Goal: Task Accomplishment & Management: Use online tool/utility

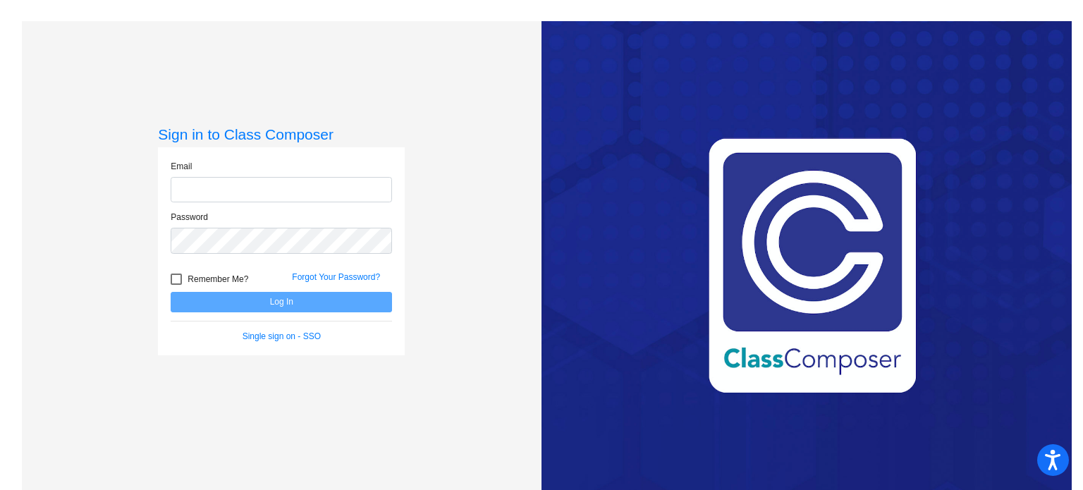
type input "[EMAIL_ADDRESS][DOMAIN_NAME]"
click at [240, 298] on button "Log In" at bounding box center [281, 302] width 221 height 20
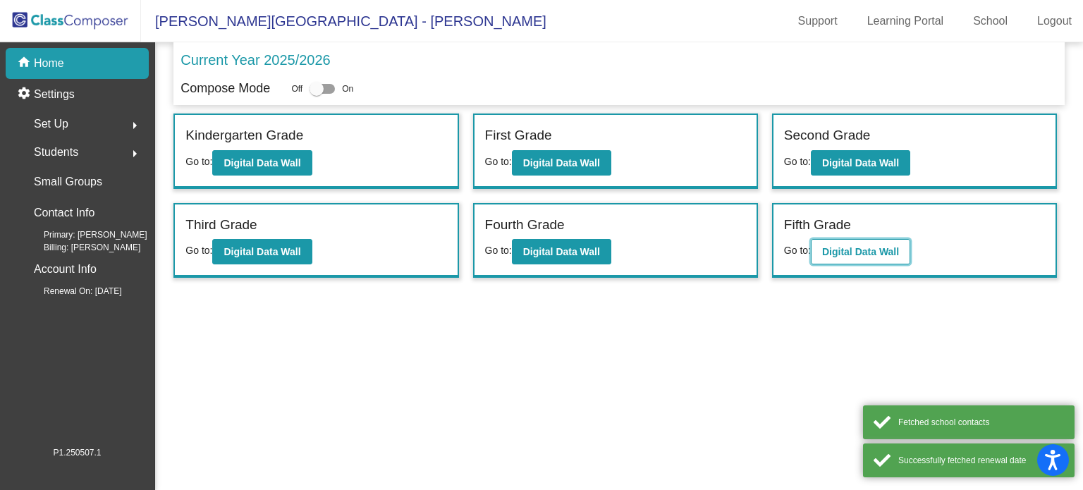
click at [855, 256] on button "Digital Data Wall" at bounding box center [860, 251] width 99 height 25
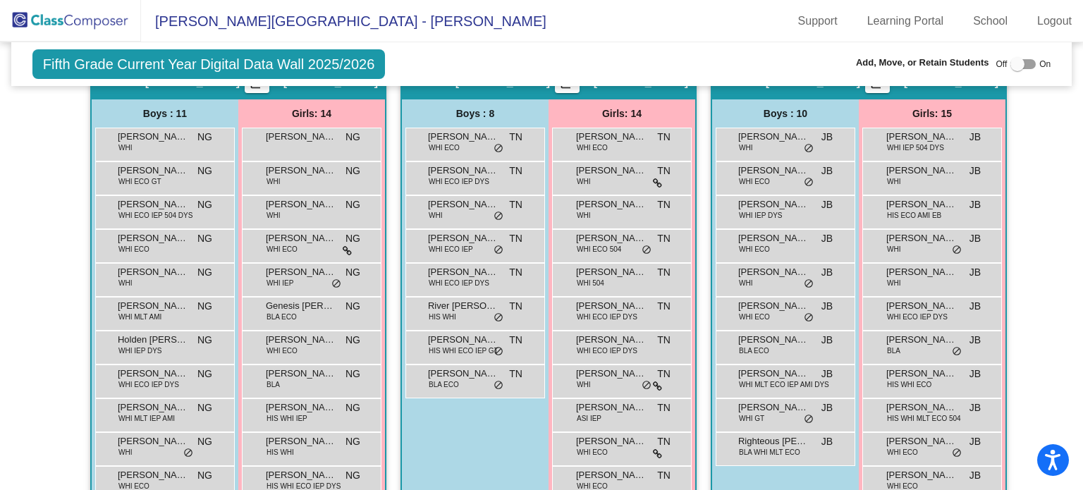
scroll to position [301, 0]
